Goal: Transaction & Acquisition: Book appointment/travel/reservation

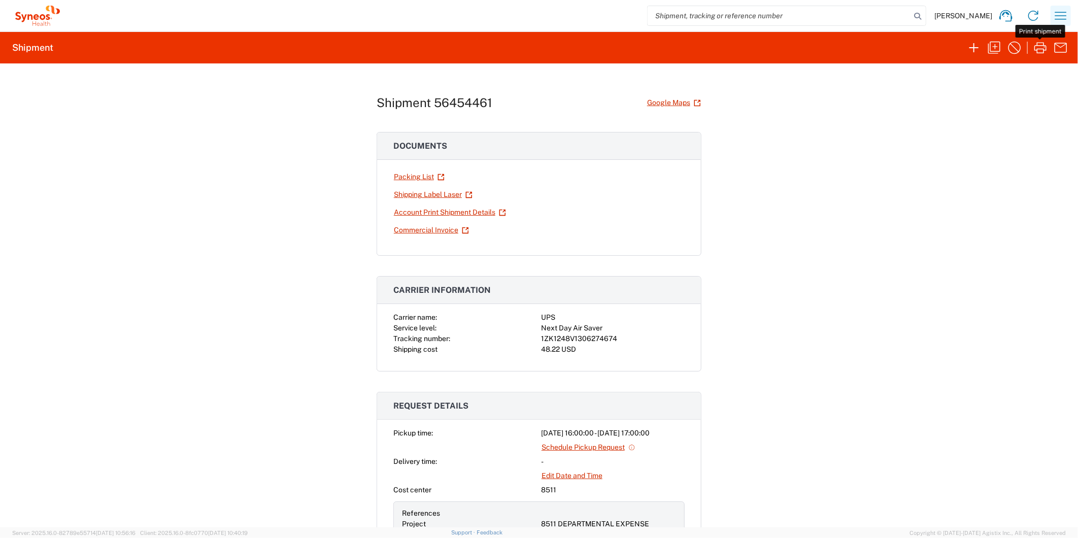
click at [1059, 17] on icon "button" at bounding box center [1061, 16] width 16 height 16
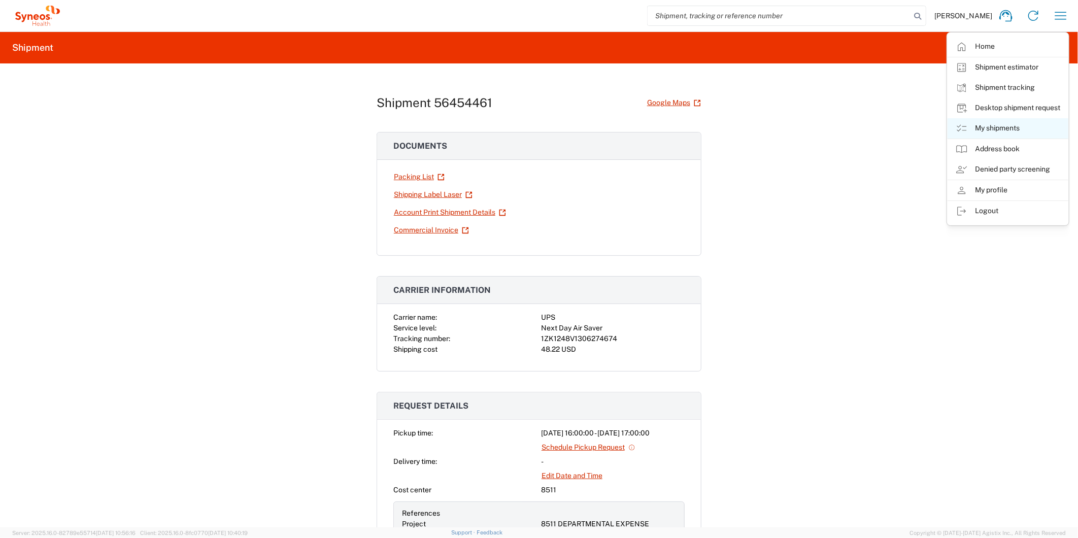
click at [978, 128] on link "My shipments" at bounding box center [1008, 128] width 121 height 20
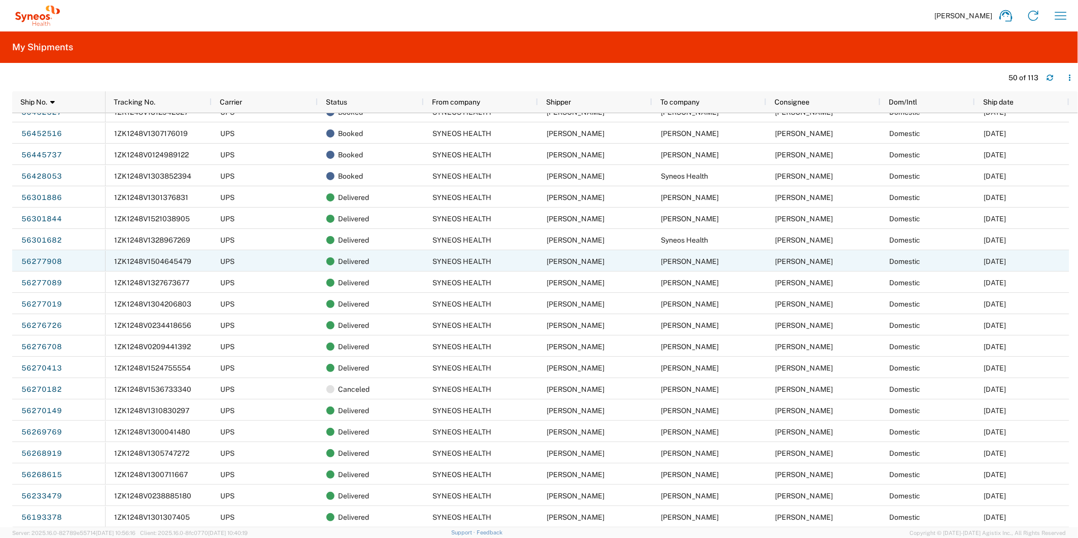
scroll to position [225, 0]
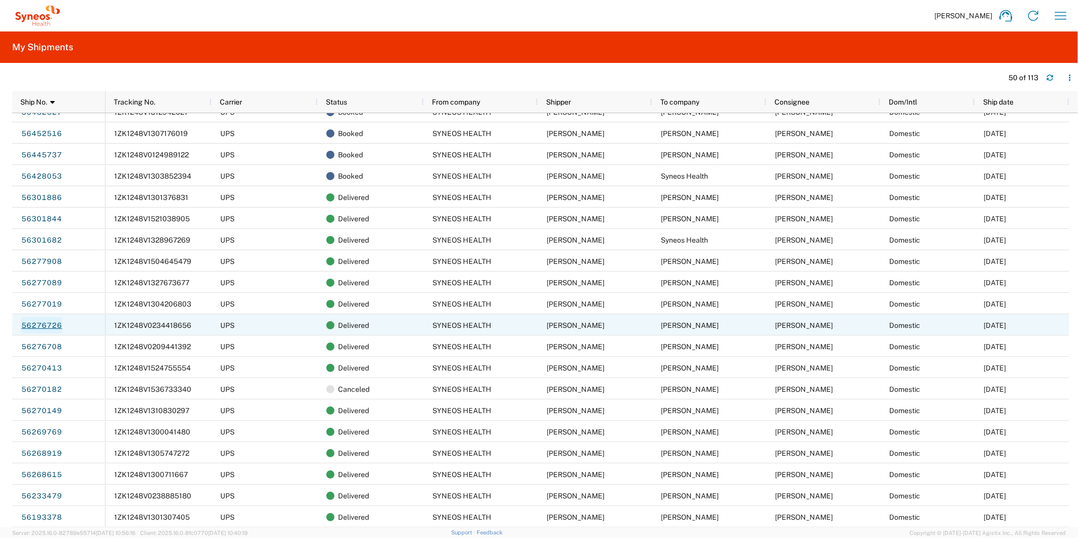
click at [44, 327] on link "56276726" at bounding box center [42, 325] width 42 height 16
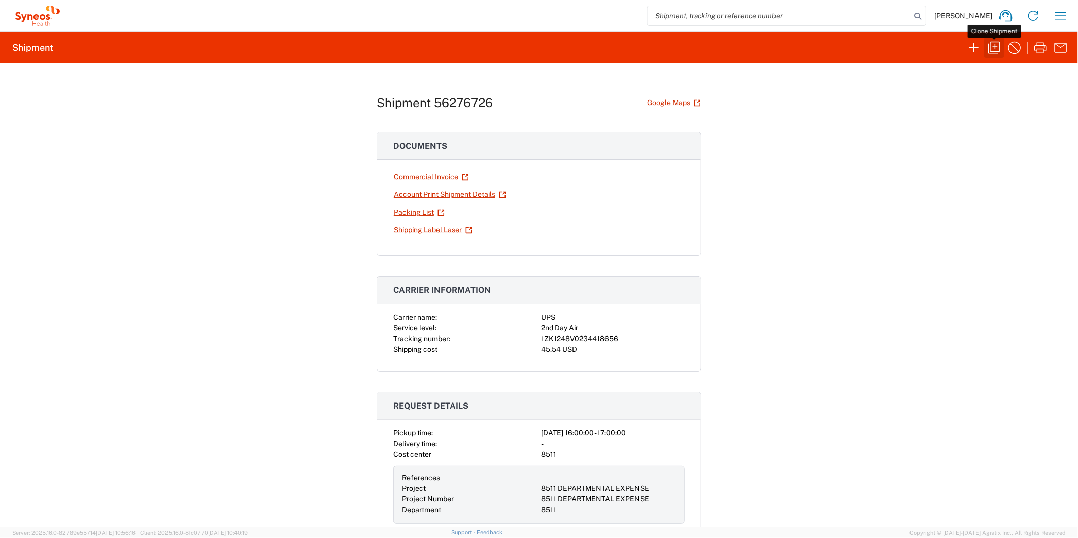
click at [997, 52] on icon "button" at bounding box center [994, 48] width 16 height 16
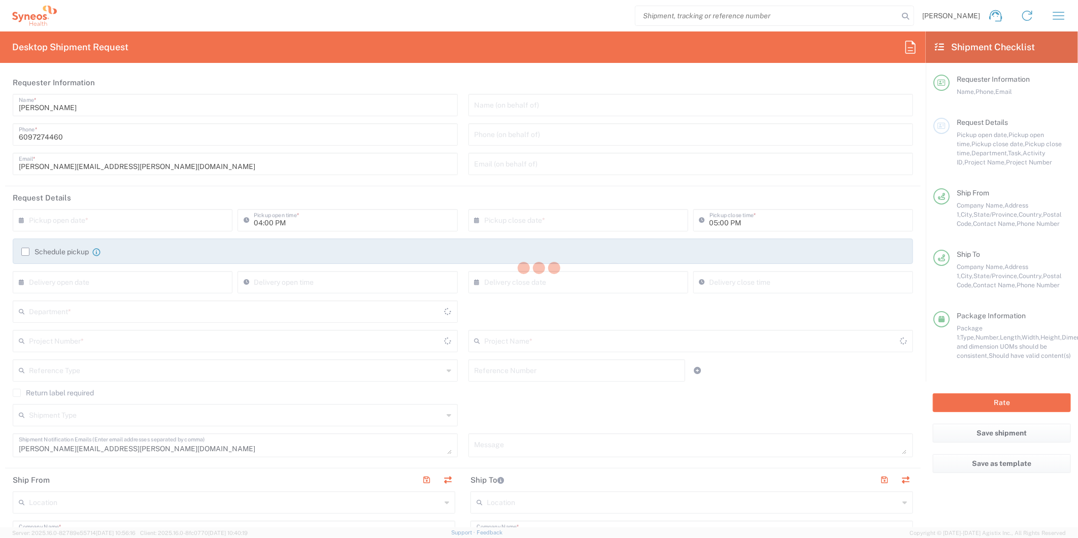
type input "8511"
type input "8511 DEPARTMENTAL EXPENSE"
type input "[US_STATE]"
type input "Envelope"
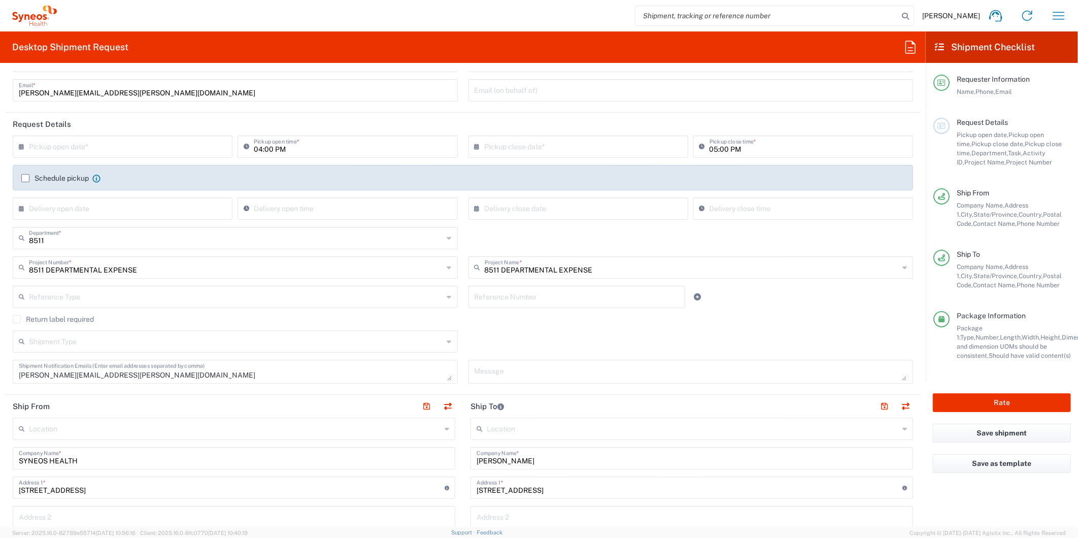
scroll to position [56, 0]
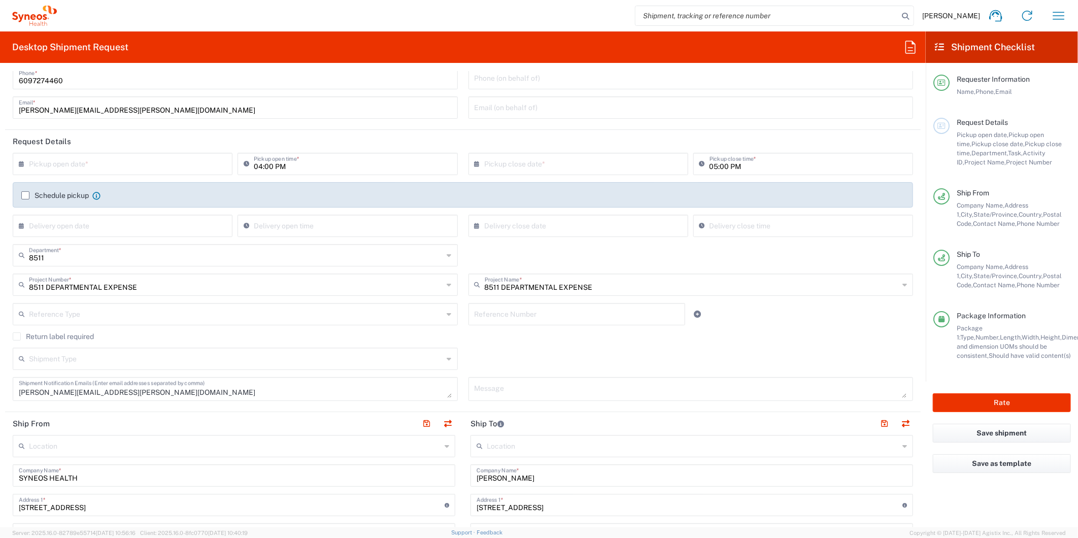
click at [66, 160] on input "text" at bounding box center [125, 163] width 192 height 18
click at [94, 242] on span "11" at bounding box center [95, 242] width 15 height 14
type input "[DATE]"
click at [515, 163] on input "text" at bounding box center [581, 163] width 192 height 18
click at [541, 244] on span "11" at bounding box center [546, 242] width 15 height 14
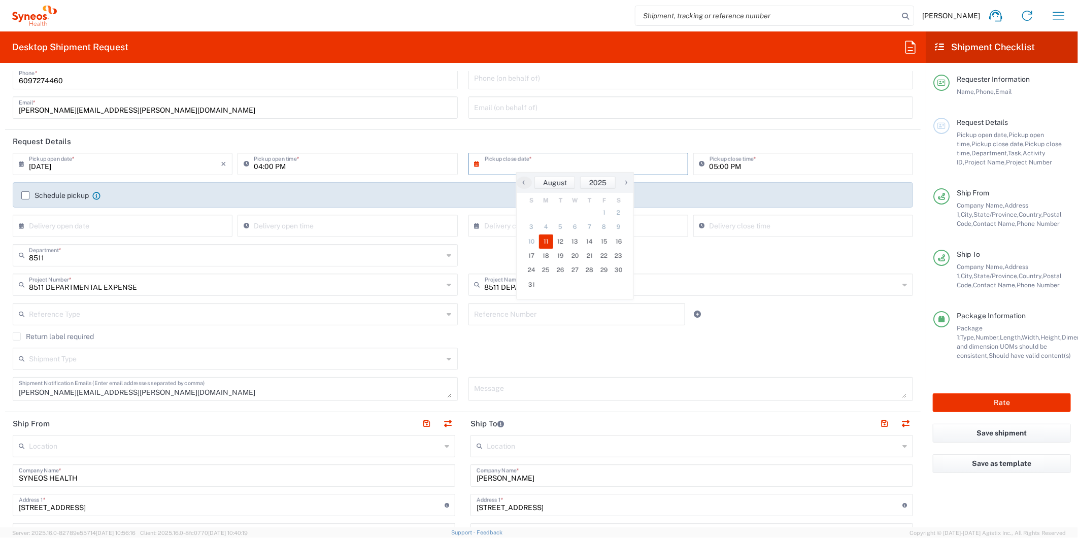
type input "[DATE]"
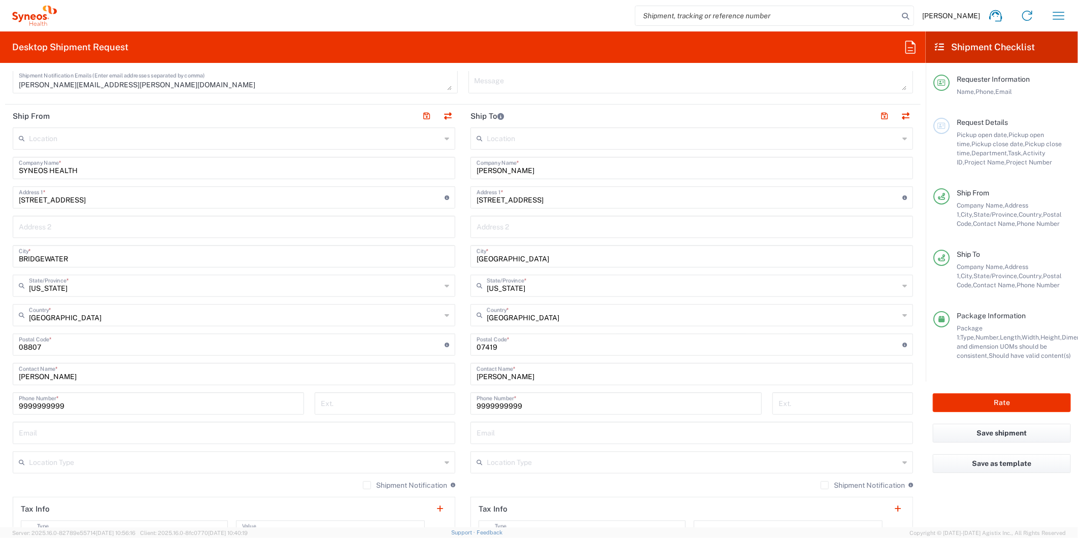
scroll to position [508, 0]
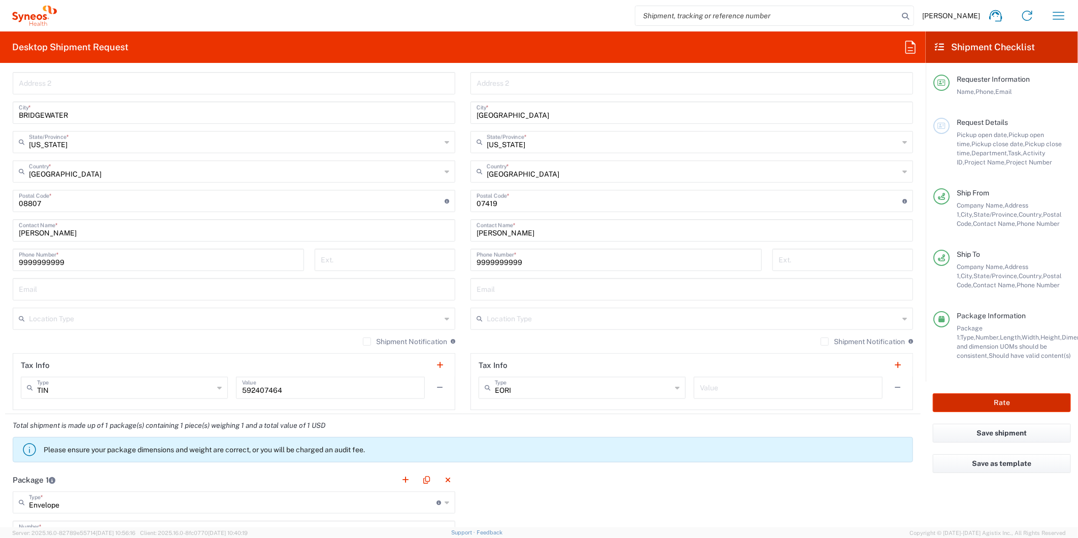
click at [1024, 402] on button "Rate" at bounding box center [1002, 402] width 138 height 19
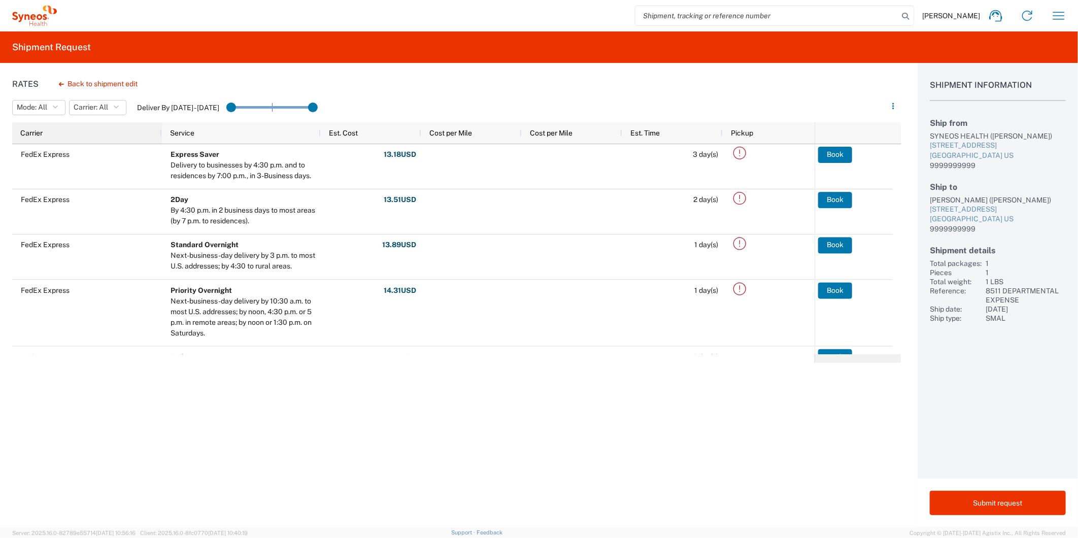
click at [74, 135] on div "Carrier" at bounding box center [89, 133] width 138 height 16
click at [74, 135] on div "Carrier 1" at bounding box center [89, 133] width 138 height 16
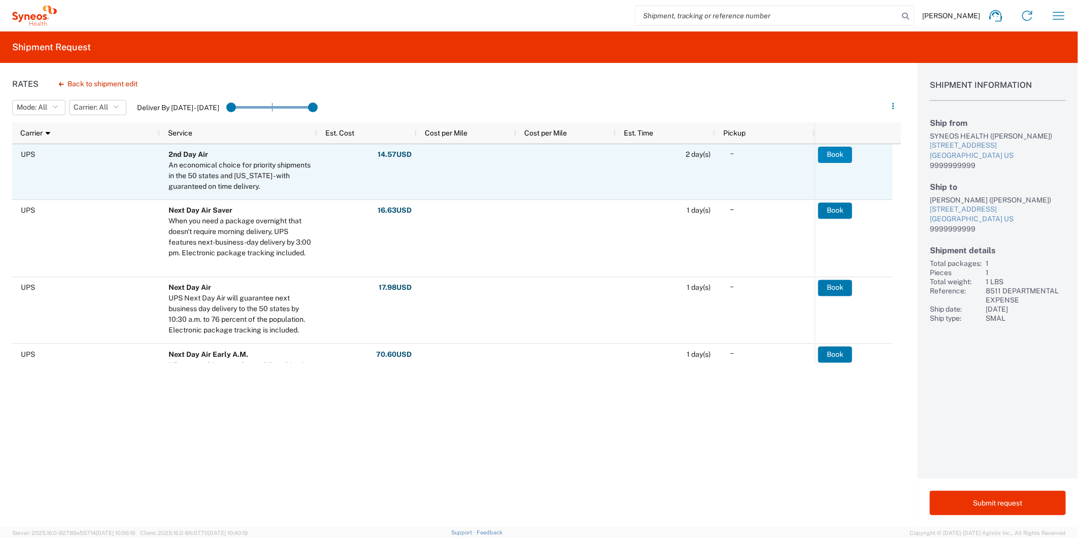
click at [830, 157] on button "Book" at bounding box center [835, 155] width 34 height 16
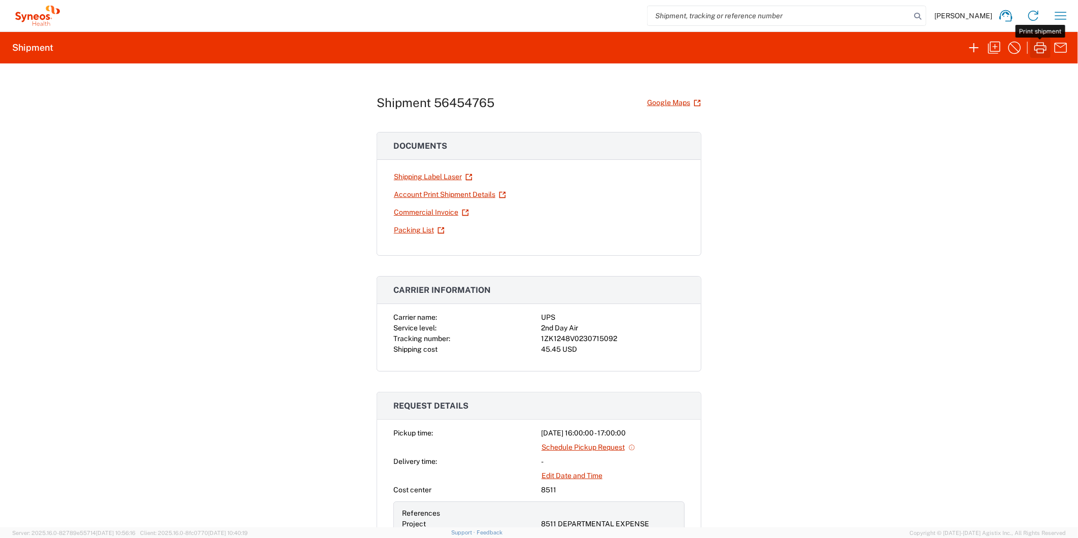
click at [1041, 47] on icon "button" at bounding box center [1041, 48] width 16 height 16
click at [1065, 19] on icon "button" at bounding box center [1061, 16] width 16 height 16
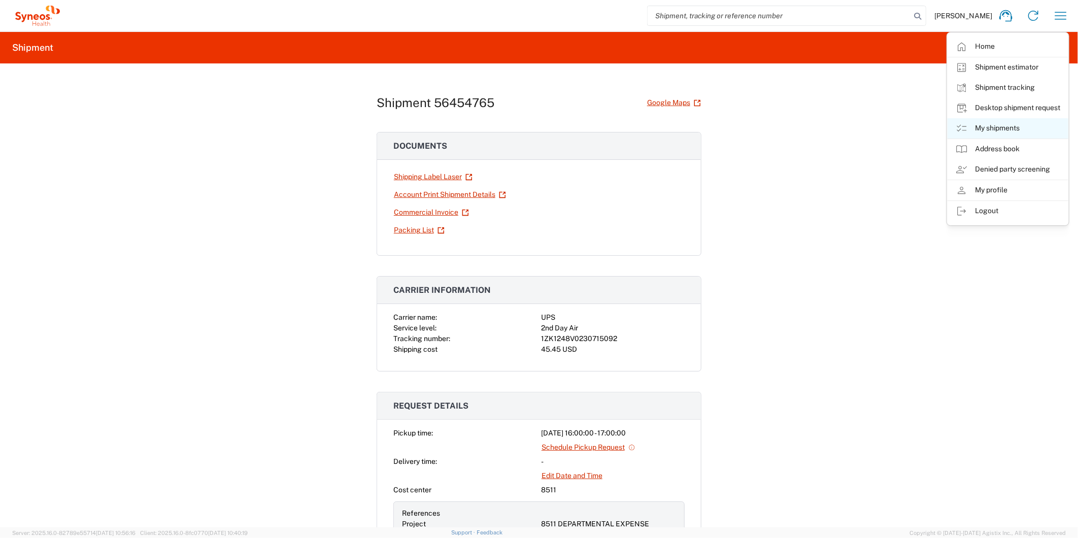
click at [999, 128] on link "My shipments" at bounding box center [1008, 128] width 121 height 20
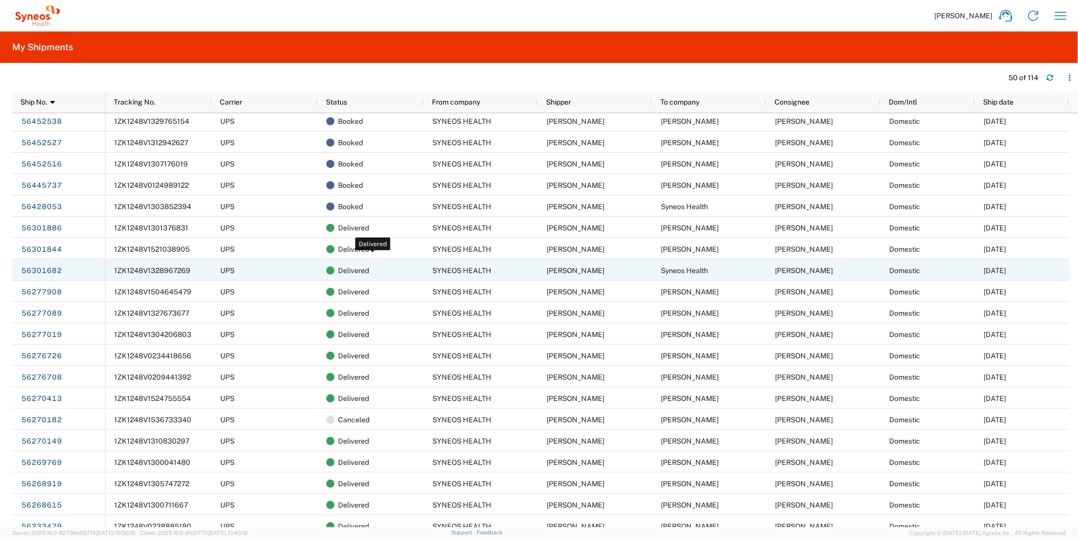
scroll to position [225, 0]
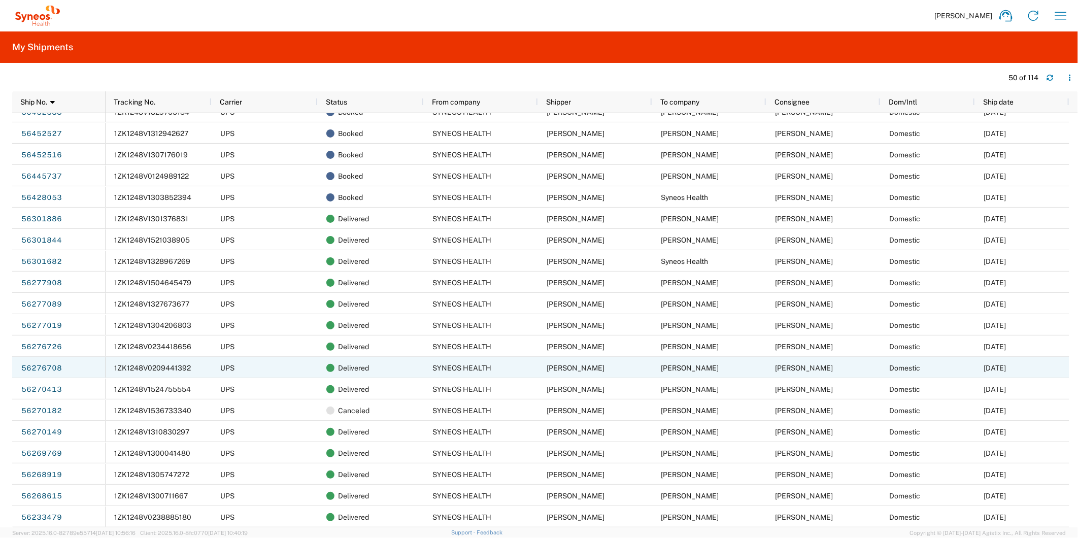
click at [42, 370] on link "56276708" at bounding box center [42, 368] width 42 height 16
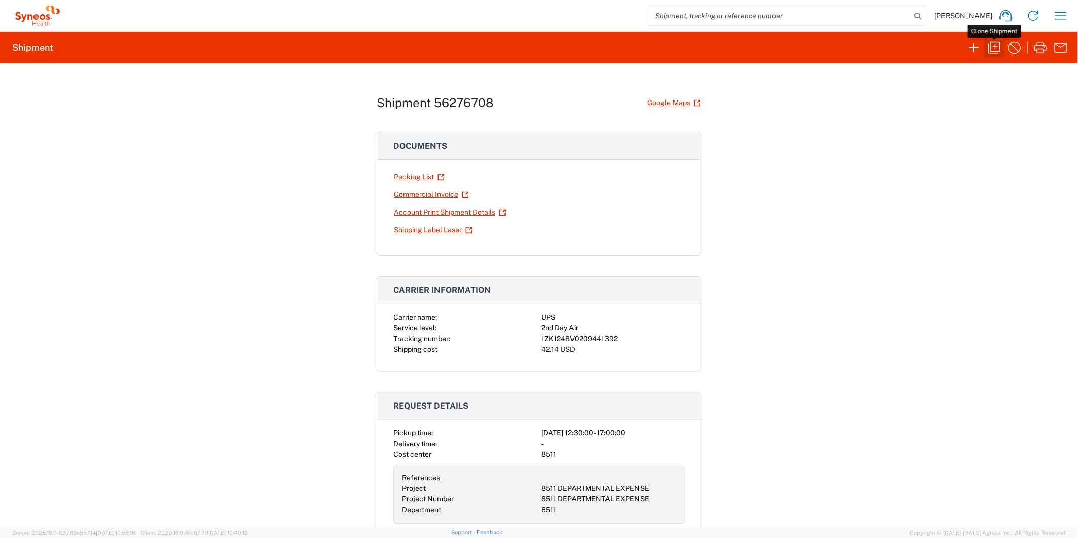
click at [993, 53] on icon "button" at bounding box center [994, 48] width 12 height 12
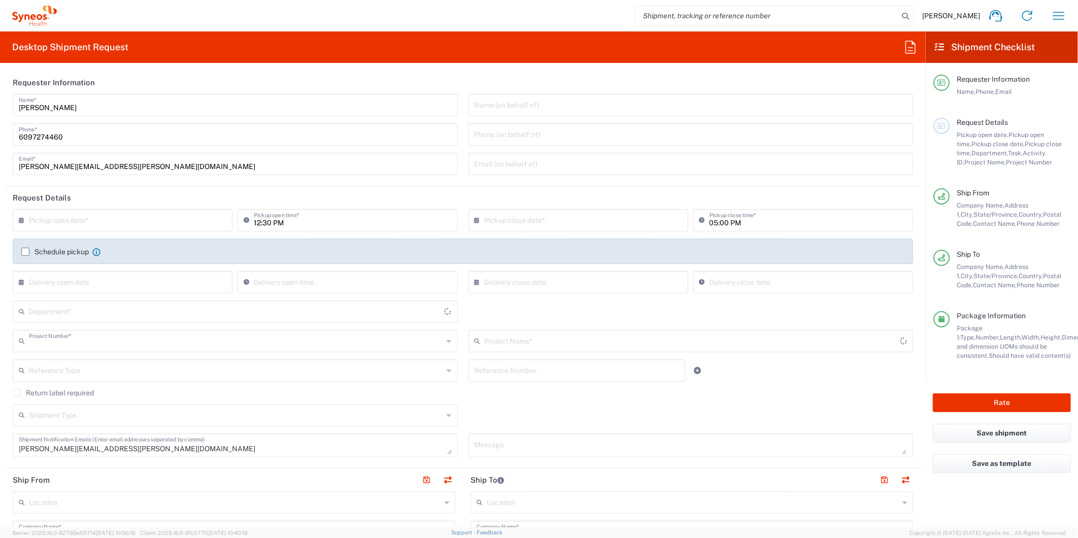
type input "8511 DEPARTMENTAL EXPENSE"
type input "[US_STATE]"
type input "Small Box"
type input "8511"
type input "8511 DEPARTMENTAL EXPENSE"
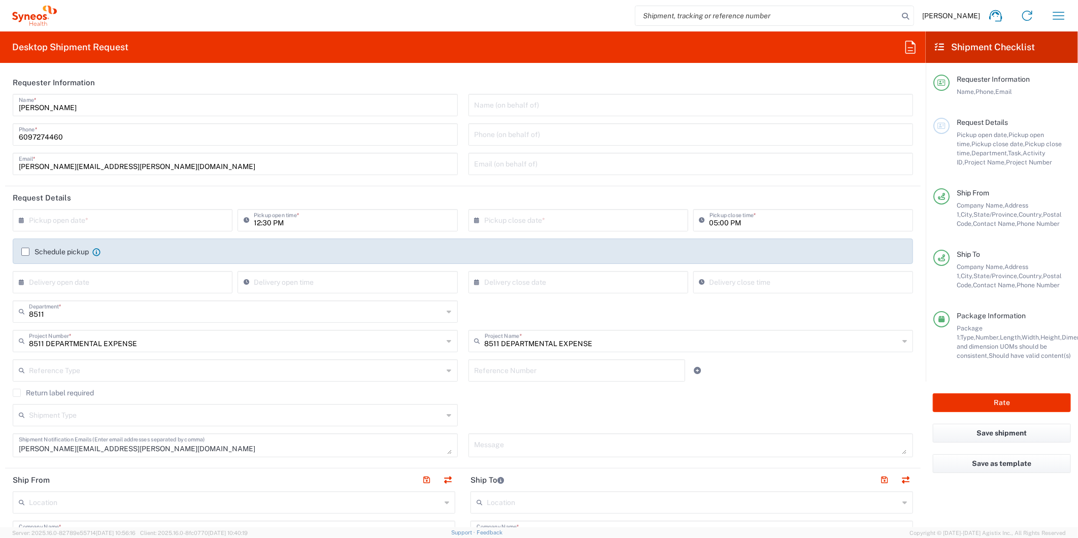
click at [122, 224] on input "text" at bounding box center [125, 220] width 192 height 18
click at [91, 301] on span "11" at bounding box center [95, 298] width 15 height 14
type input "[DATE]"
click at [494, 214] on input "text" at bounding box center [581, 220] width 192 height 18
click at [540, 296] on span "11" at bounding box center [546, 298] width 15 height 14
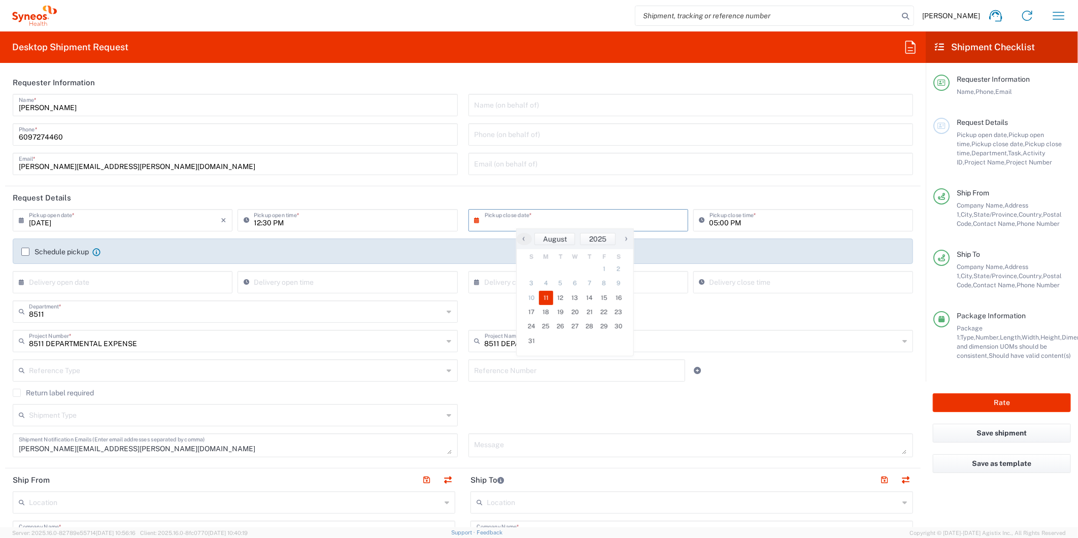
type input "[DATE]"
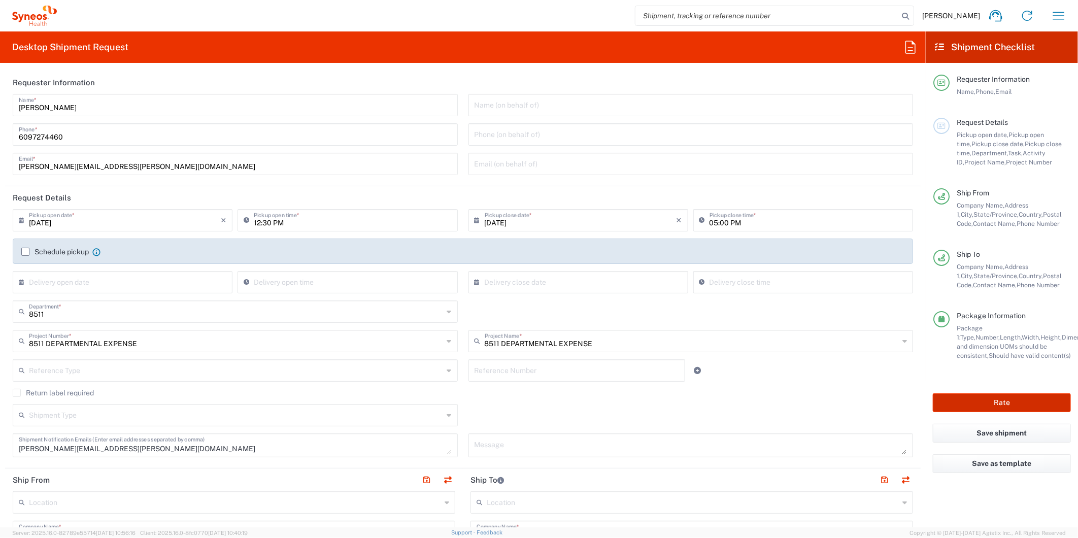
click at [965, 402] on button "Rate" at bounding box center [1002, 402] width 138 height 19
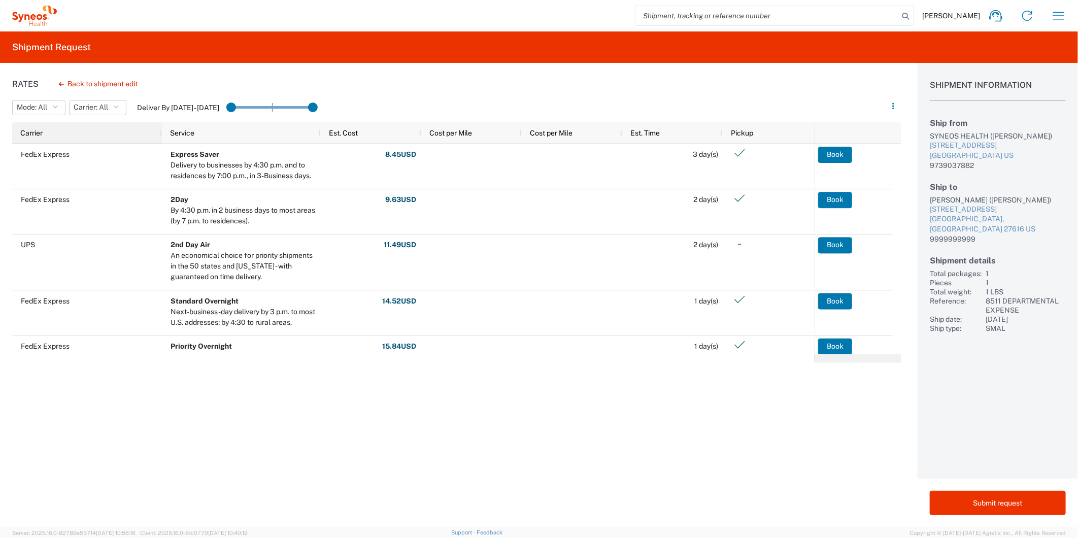
click at [67, 131] on div "Carrier" at bounding box center [89, 133] width 138 height 16
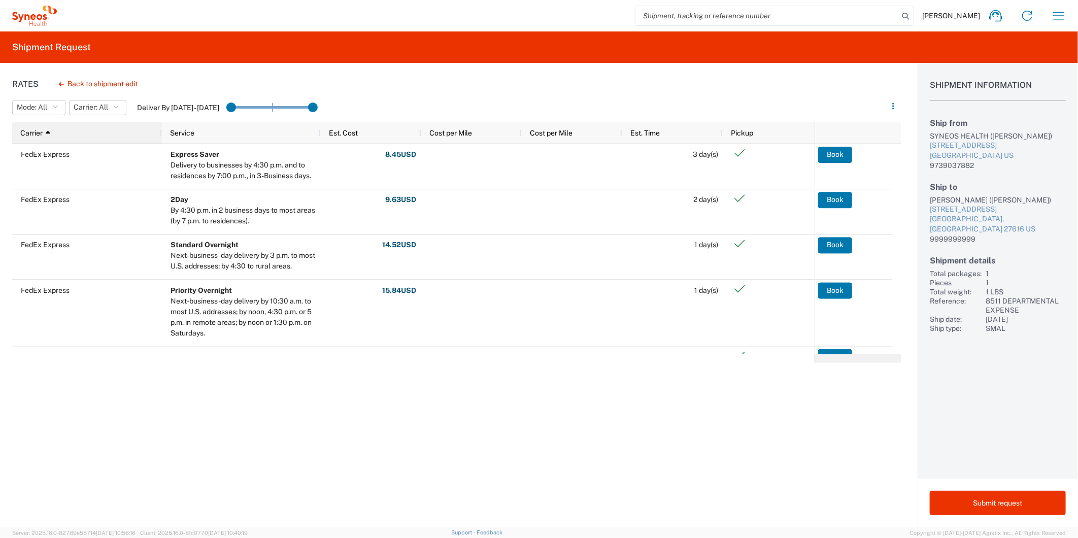
click at [67, 131] on div "Carrier 1" at bounding box center [89, 133] width 138 height 16
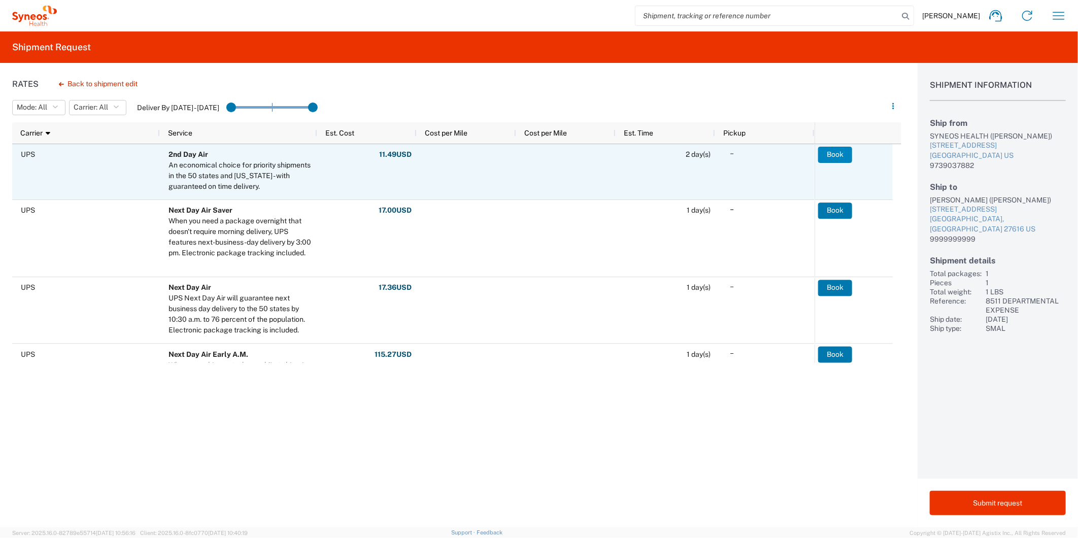
click at [834, 153] on button "Book" at bounding box center [835, 155] width 34 height 16
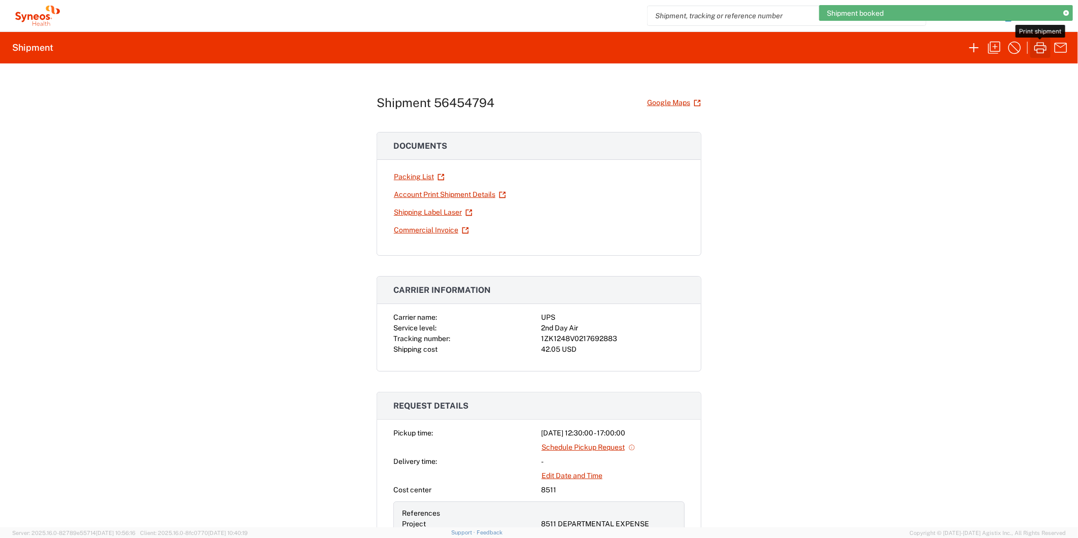
click at [1035, 56] on icon "button" at bounding box center [1041, 48] width 16 height 16
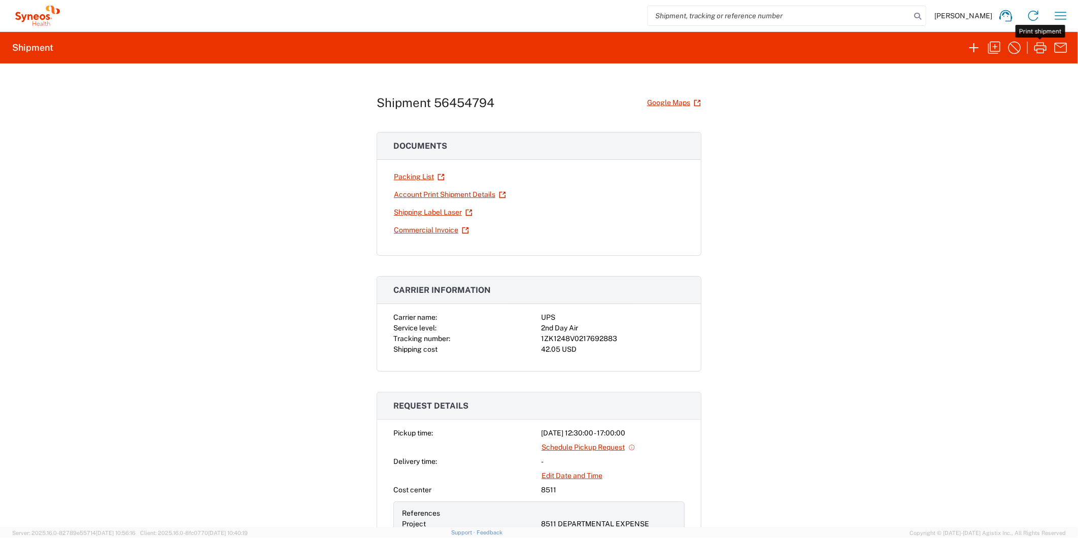
click at [321, 146] on div "Shipment 56454794 Google Maps Documents Packing List Account Print Shipment Det…" at bounding box center [539, 295] width 1078 height 464
click at [251, 194] on div "Shipment 56454794 Google Maps Documents Packing List Account Print Shipment Det…" at bounding box center [539, 295] width 1078 height 464
